Goal: Task Accomplishment & Management: Manage account settings

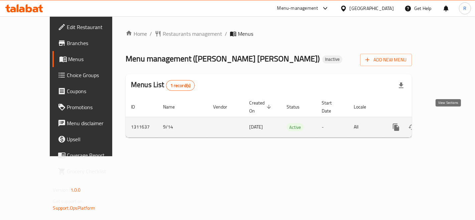
click at [448, 123] on icon "enhanced table" at bounding box center [444, 127] width 8 height 8
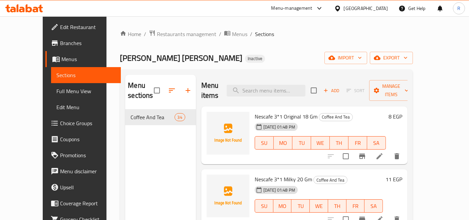
click at [61, 55] on span "Menus" at bounding box center [88, 59] width 54 height 8
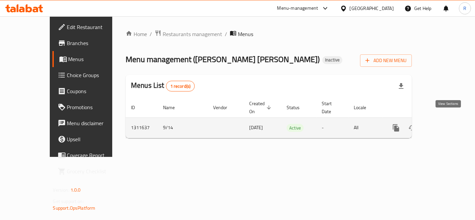
click at [452, 120] on link "enhanced table" at bounding box center [444, 128] width 16 height 16
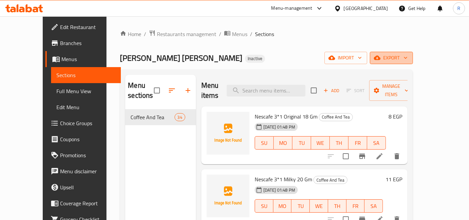
click at [381, 57] on icon "button" at bounding box center [377, 58] width 7 height 4
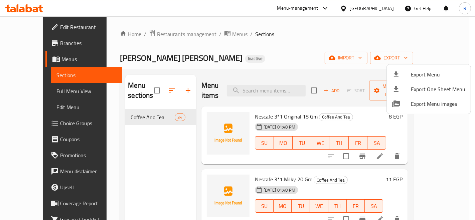
click at [383, 51] on div at bounding box center [237, 110] width 475 height 220
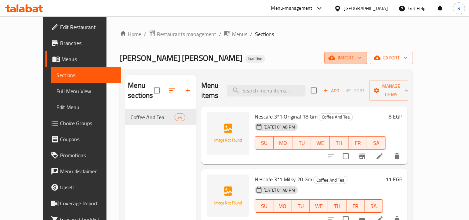
click at [362, 57] on span "import" at bounding box center [346, 58] width 32 height 8
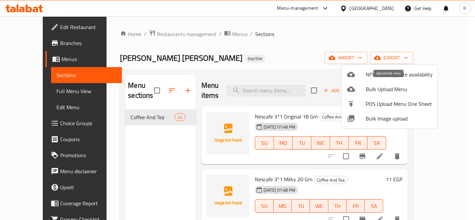
click at [383, 88] on span "Bulk Upload Menu" at bounding box center [399, 89] width 67 height 8
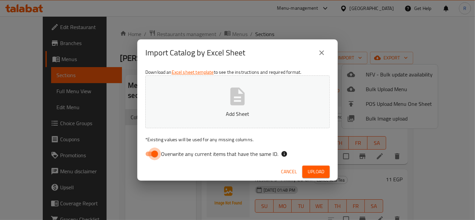
click at [150, 153] on input "Overwrite any current items that have the same ID." at bounding box center [155, 154] width 38 height 13
checkbox input "false"
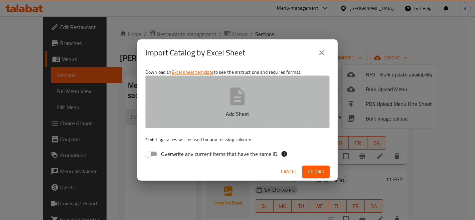
click at [231, 104] on icon "button" at bounding box center [237, 96] width 14 height 18
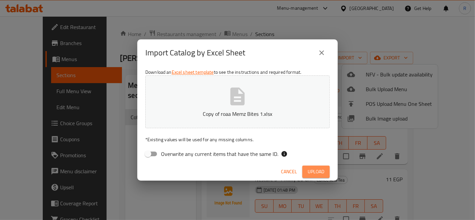
click at [314, 169] on span "Upload" at bounding box center [316, 172] width 17 height 8
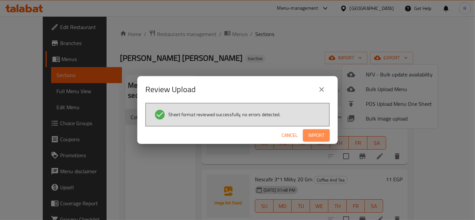
click at [305, 132] on button "Import" at bounding box center [316, 135] width 27 height 12
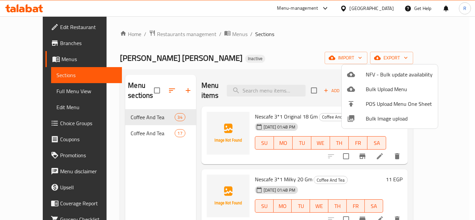
click at [144, 124] on div at bounding box center [237, 110] width 475 height 220
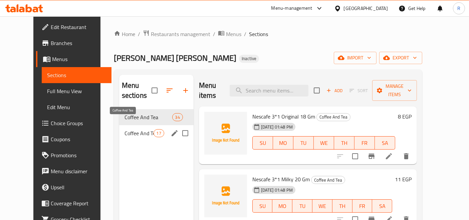
click at [142, 129] on span "Coffee And Tea" at bounding box center [139, 133] width 29 height 8
